Goal: Task Accomplishment & Management: Manage account settings

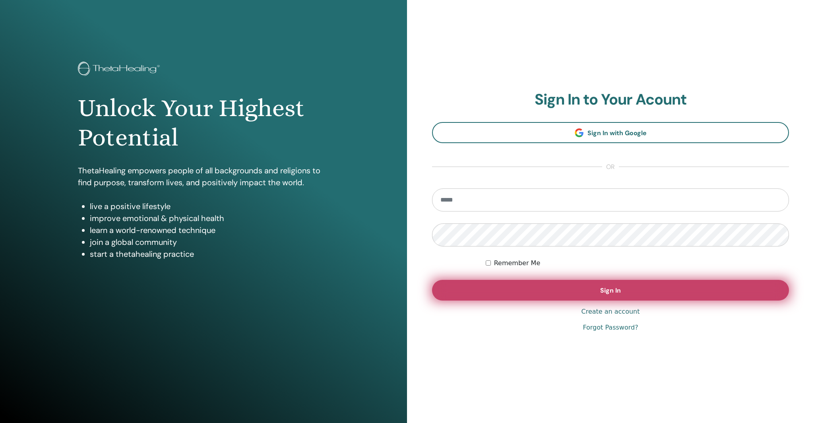
type input "**********"
click at [602, 290] on span "Sign In" at bounding box center [610, 290] width 21 height 8
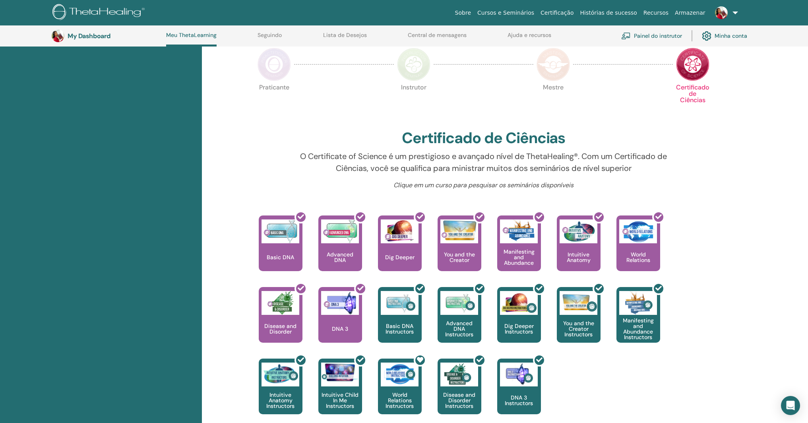
scroll to position [66, 0]
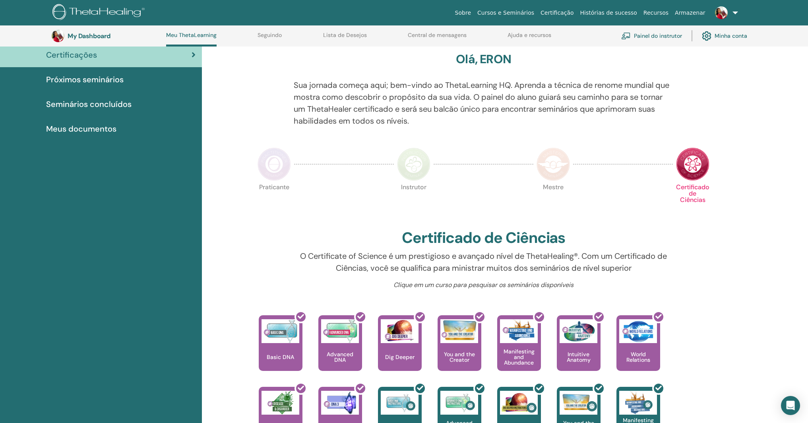
click at [95, 107] on span "Seminários concluídos" at bounding box center [88, 104] width 85 height 12
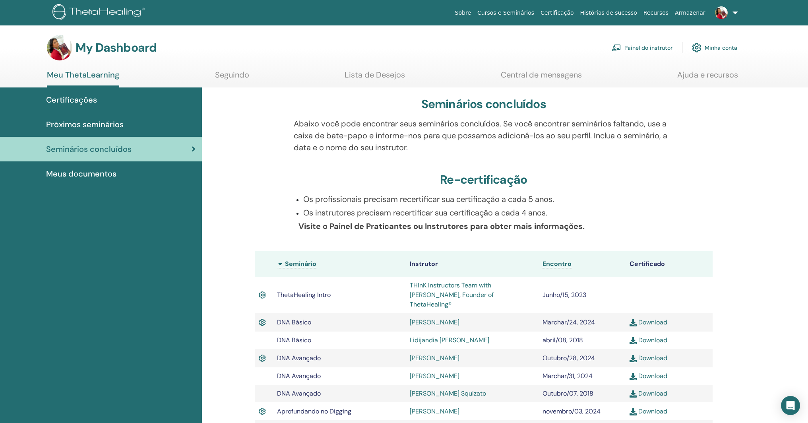
click at [96, 179] on span "Meus documentos" at bounding box center [81, 174] width 70 height 12
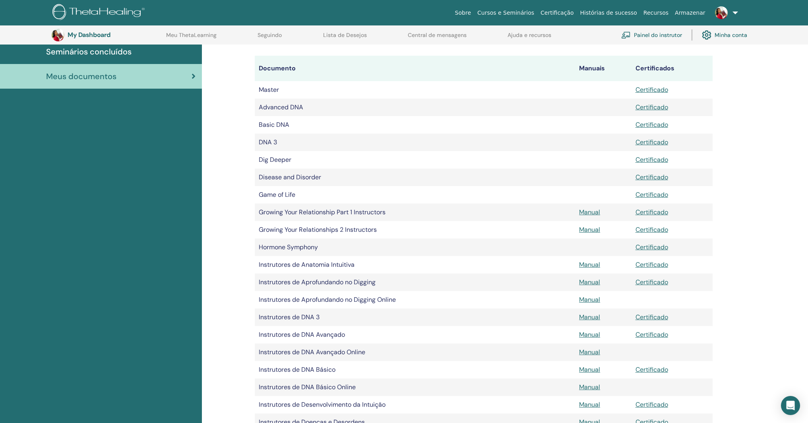
scroll to position [116, 0]
click at [658, 89] on link "Certificado" at bounding box center [651, 88] width 33 height 8
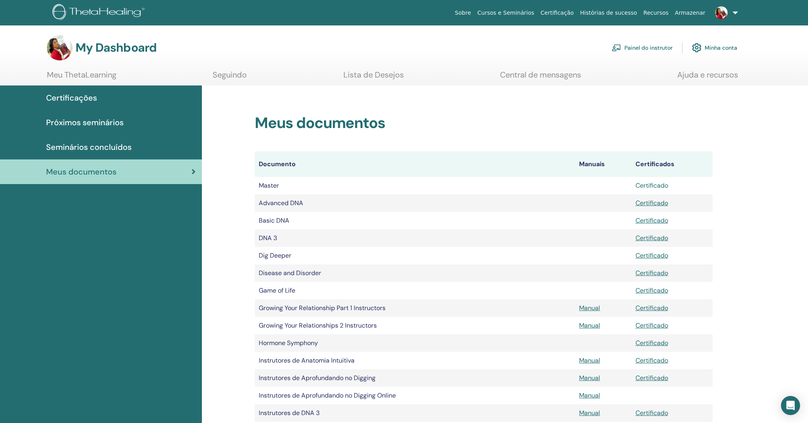
scroll to position [0, 0]
click at [219, 77] on link "Seguindo" at bounding box center [230, 77] width 34 height 15
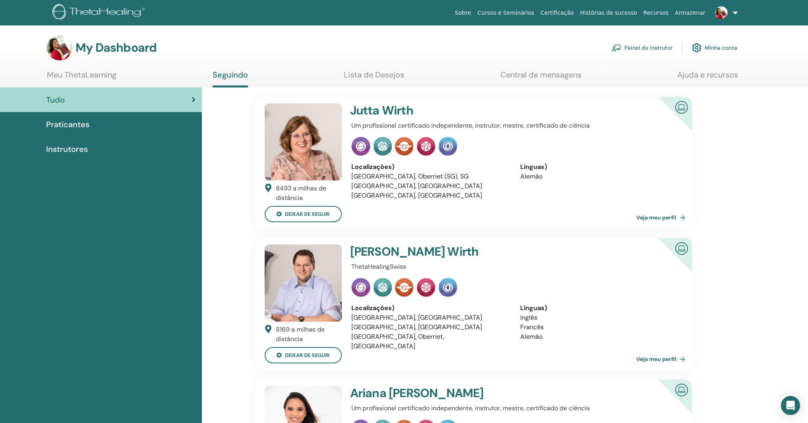
click at [79, 73] on link "Meu ThetaLearning" at bounding box center [82, 77] width 70 height 15
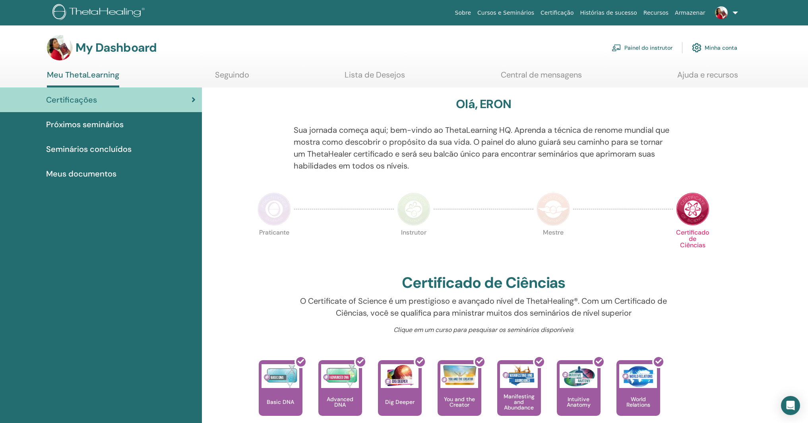
click at [109, 152] on span "Seminários concluídos" at bounding box center [88, 149] width 85 height 12
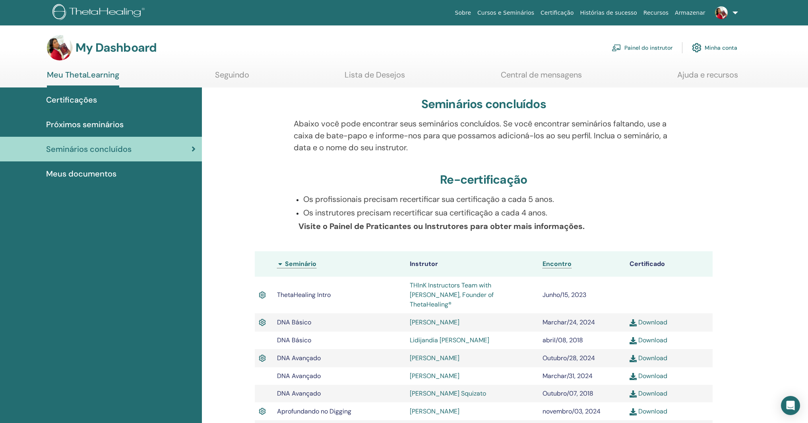
click at [112, 175] on span "Meus documentos" at bounding box center [81, 174] width 70 height 12
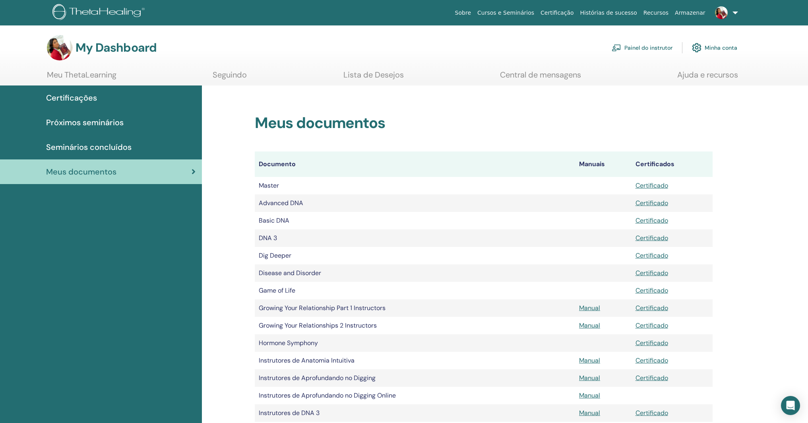
click at [108, 125] on span "Próximos seminários" at bounding box center [84, 122] width 77 height 12
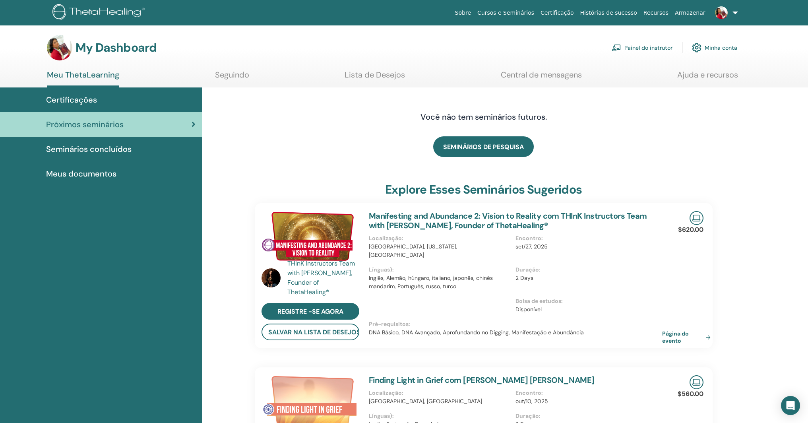
click at [232, 79] on link "Seguindo" at bounding box center [232, 77] width 34 height 15
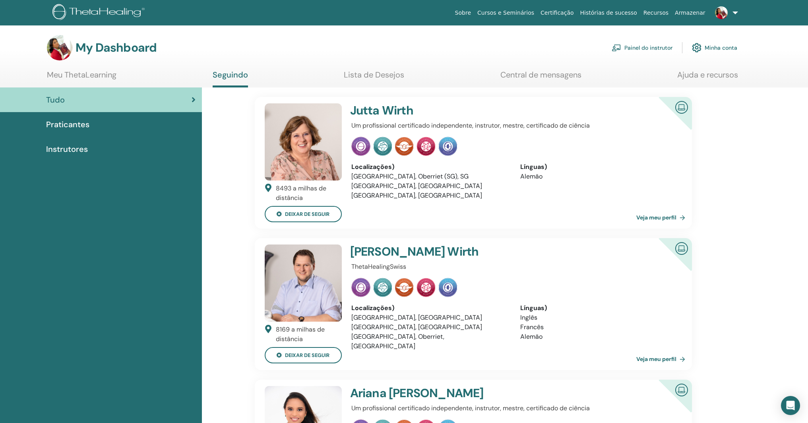
click at [389, 74] on link "Lista de Desejos" at bounding box center [374, 77] width 60 height 15
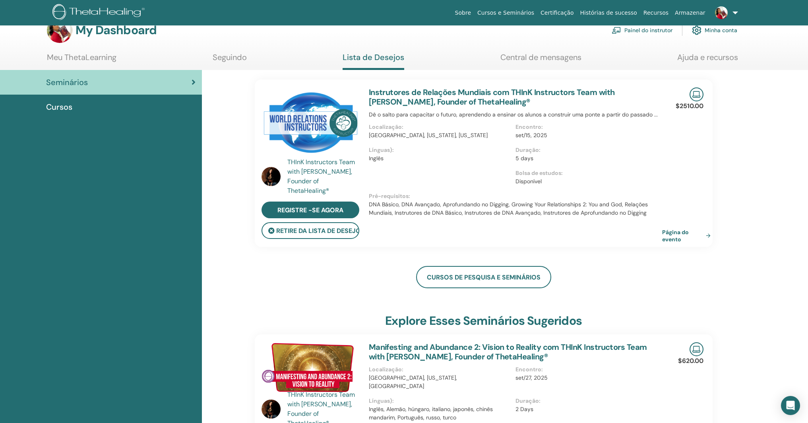
scroll to position [13, 0]
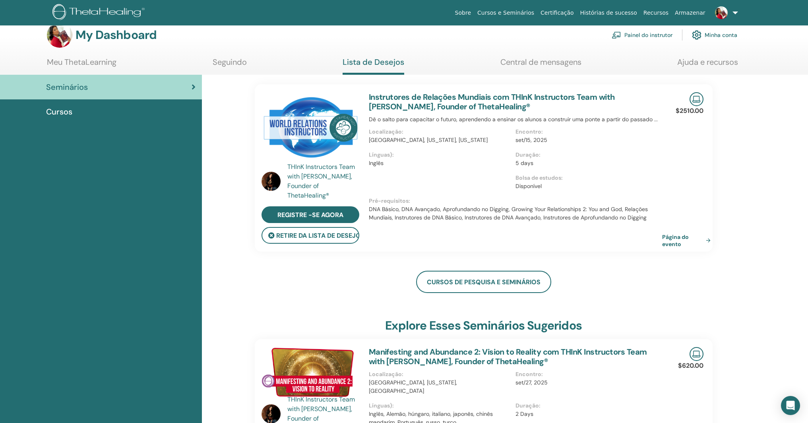
click at [531, 66] on link "Central de mensagens" at bounding box center [540, 64] width 81 height 15
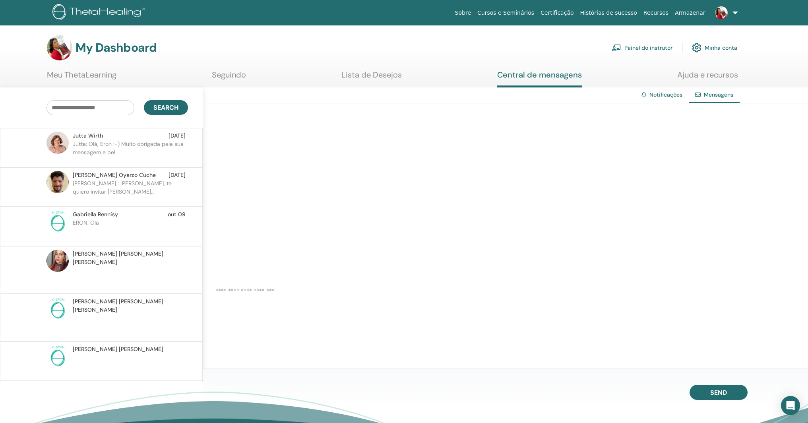
click at [98, 76] on link "Meu ThetaLearning" at bounding box center [82, 77] width 70 height 15
